Goal: Task Accomplishment & Management: Manage account settings

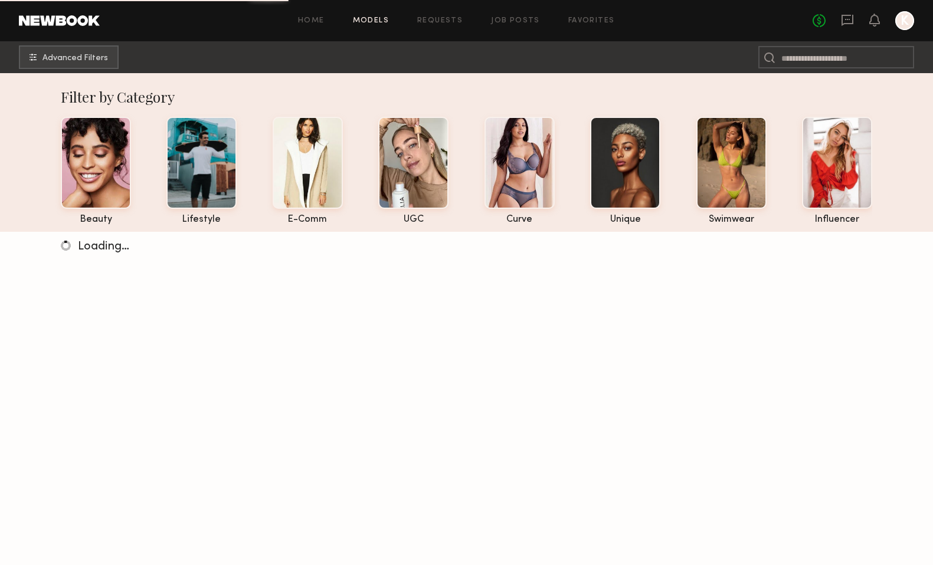
click at [904, 22] on div at bounding box center [904, 20] width 19 height 19
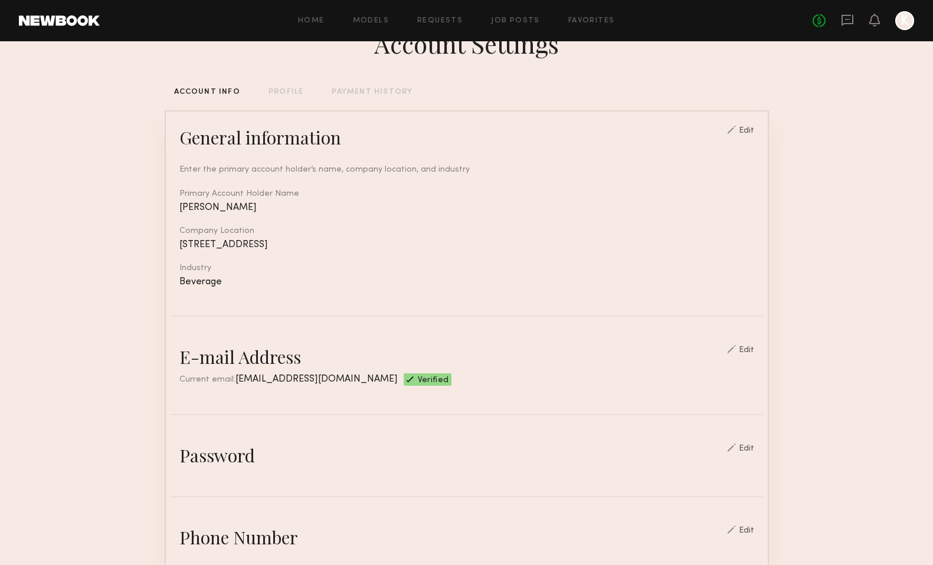
scroll to position [34, 0]
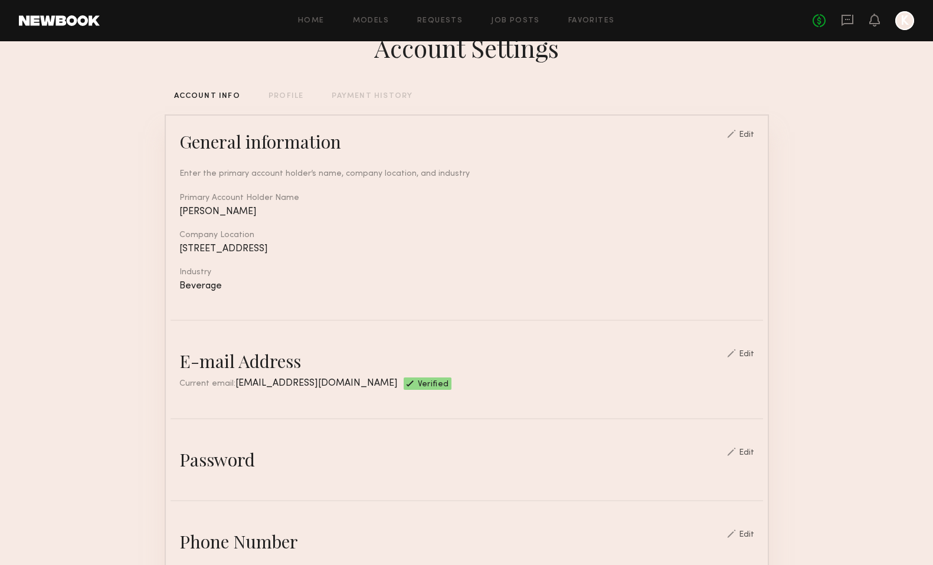
click at [271, 93] on div "PROFILE" at bounding box center [286, 97] width 35 height 8
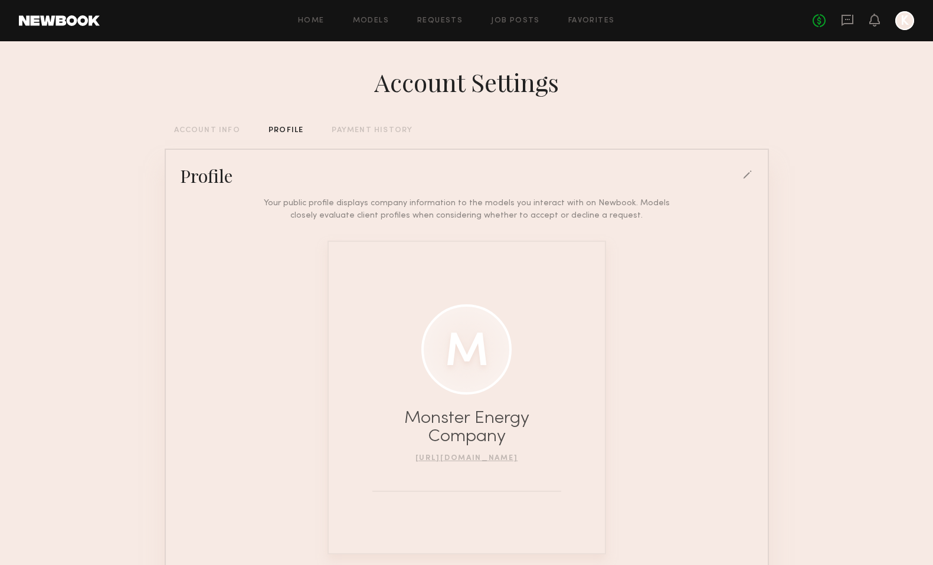
click at [214, 129] on div "ACCOUNT INFO" at bounding box center [207, 131] width 66 height 8
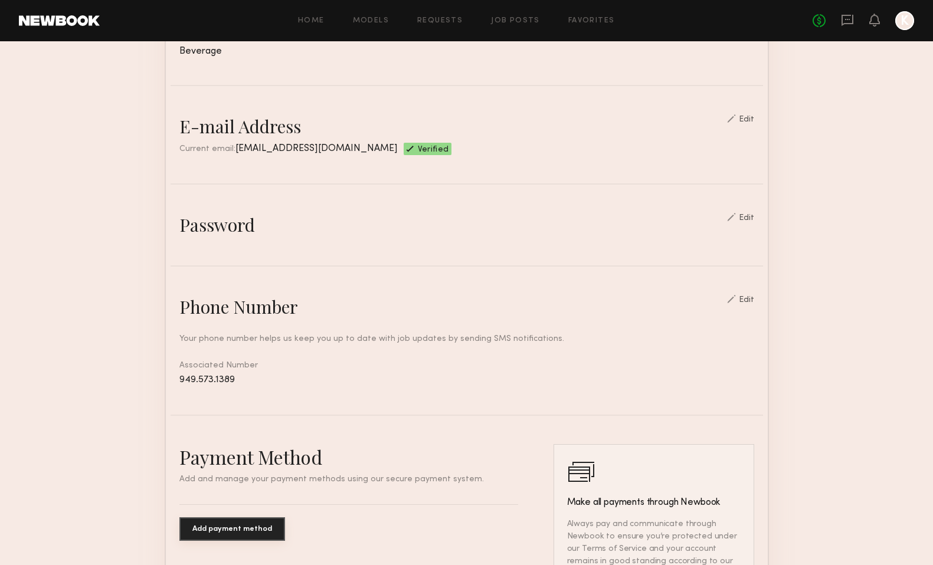
scroll to position [270, 0]
click at [751, 218] on div "Edit" at bounding box center [746, 218] width 15 height 8
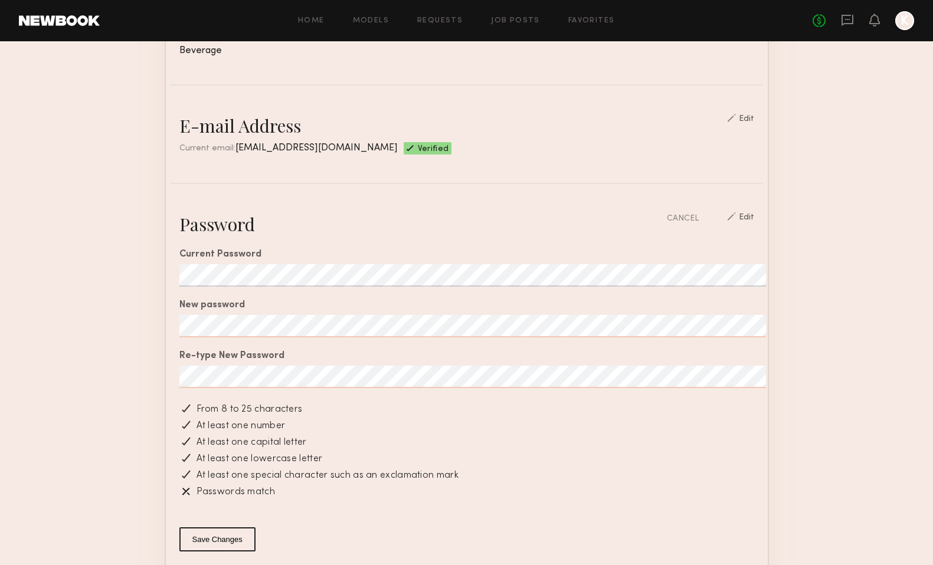
click at [132, 319] on section "Account Settings ACCOUNT INFO PROFILE PAYMENT HISTORY General information Edit …" at bounding box center [466, 461] width 933 height 1379
click at [128, 357] on section "Account Settings ACCOUNT INFO PROFILE PAYMENT HISTORY General information Edit …" at bounding box center [466, 461] width 933 height 1379
click at [202, 538] on button "Save Changes" at bounding box center [217, 540] width 76 height 24
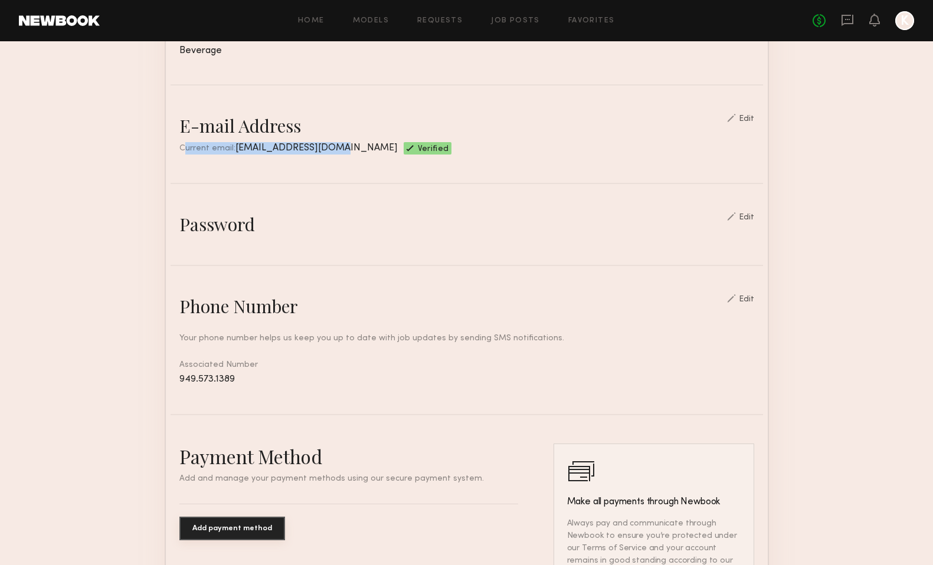
drag, startPoint x: 326, startPoint y: 148, endPoint x: 175, endPoint y: 140, distance: 151.3
click at [179, 142] on div "Current email: [EMAIL_ADDRESS][DOMAIN_NAME]" at bounding box center [288, 148] width 218 height 12
copy div "Current email: [EMAIL_ADDRESS][DOMAIN_NAME]"
